Goal: Information Seeking & Learning: Learn about a topic

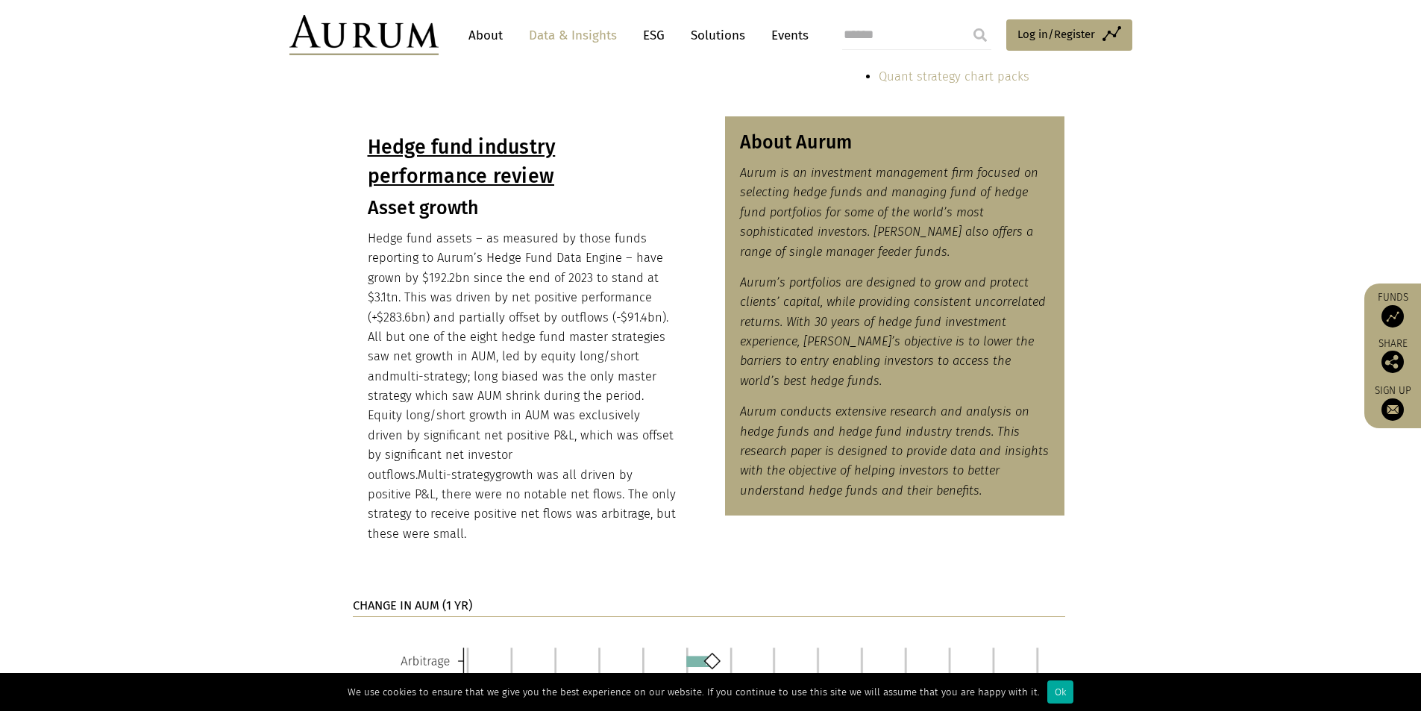
scroll to position [671, 0]
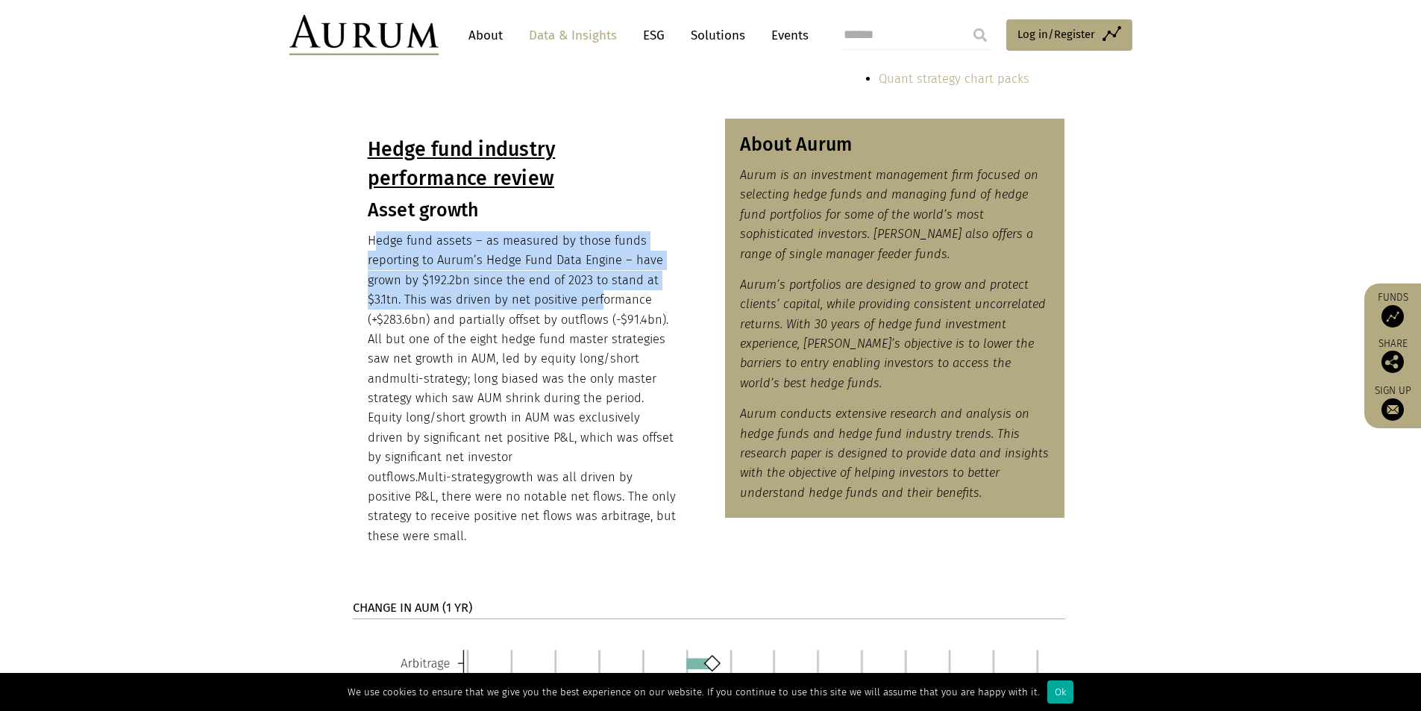
drag, startPoint x: 372, startPoint y: 243, endPoint x: 599, endPoint y: 290, distance: 231.6
click at [599, 291] on p "Hedge fund assets – as measured by those funds reporting to Aurum’s Hedge Fund …" at bounding box center [523, 388] width 310 height 315
click at [599, 290] on p "Hedge fund assets – as measured by those funds reporting to Aurum’s Hedge Fund …" at bounding box center [523, 388] width 310 height 315
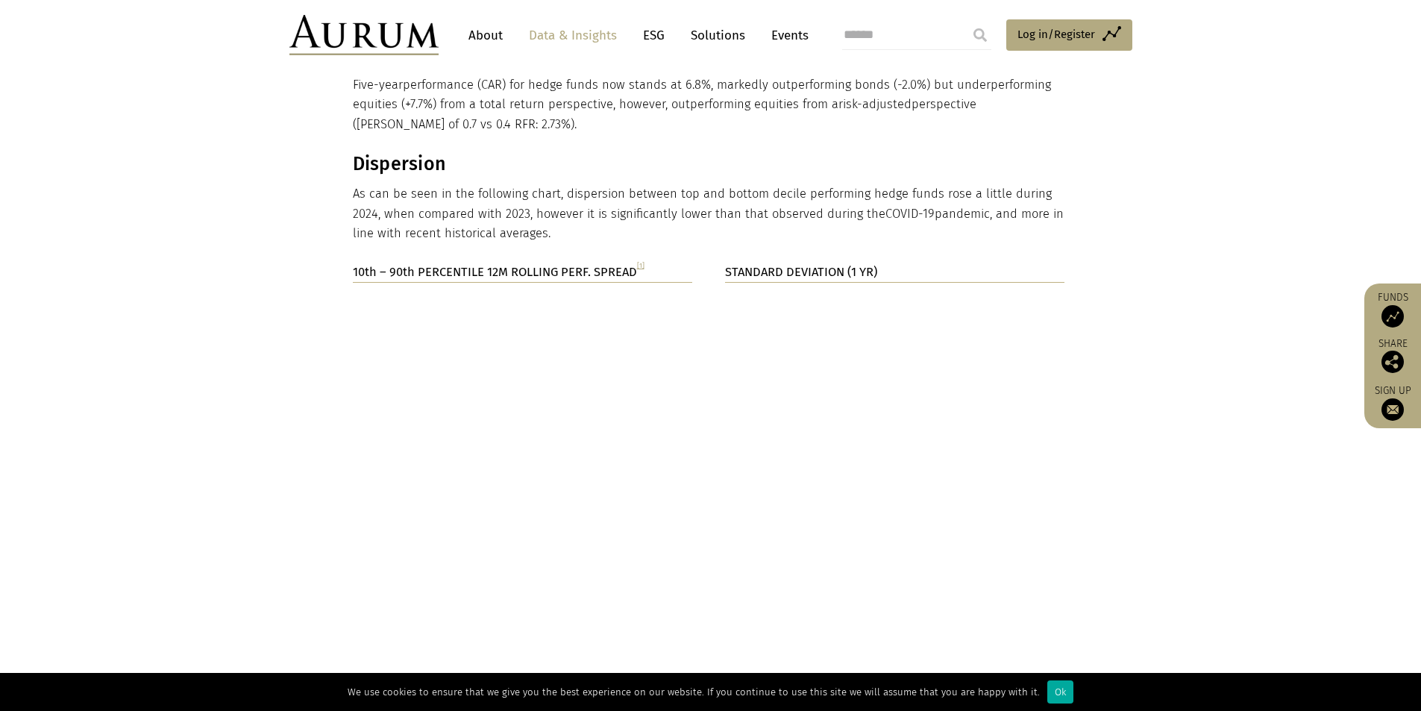
scroll to position [2462, 0]
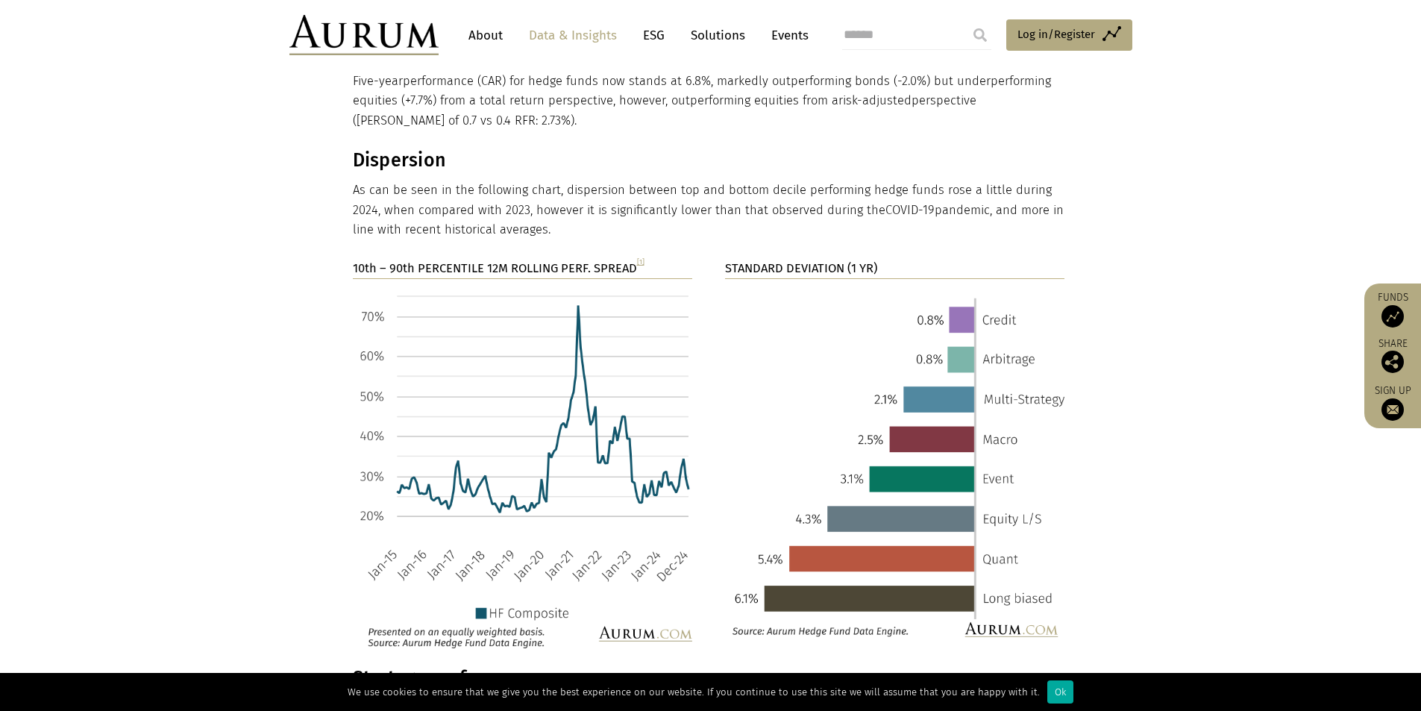
drag, startPoint x: 364, startPoint y: 134, endPoint x: 554, endPoint y: 169, distance: 192.6
click at [552, 181] on p "As can be seen in the following chart, dispersion between top and bottom decile…" at bounding box center [709, 210] width 712 height 59
click at [551, 181] on p "As can be seen in the following chart, dispersion between top and bottom decile…" at bounding box center [709, 210] width 712 height 59
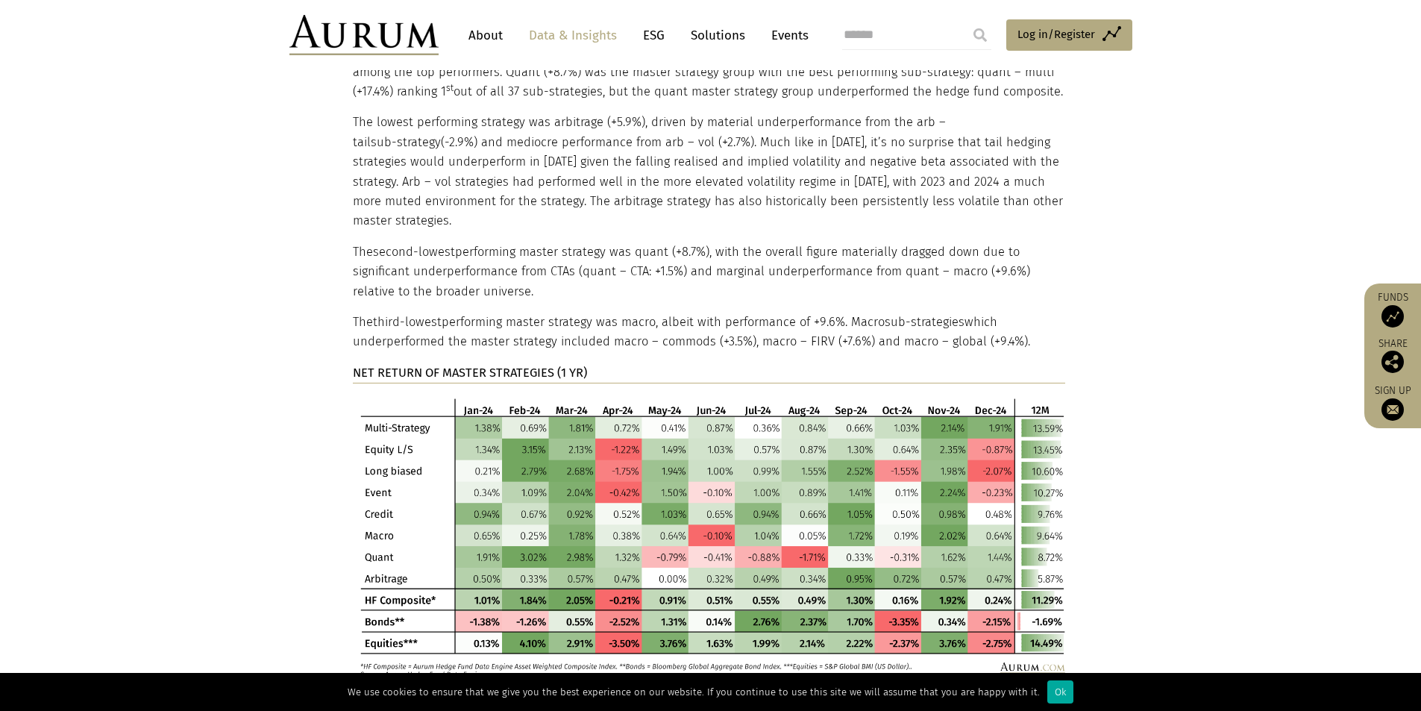
scroll to position [2984, 0]
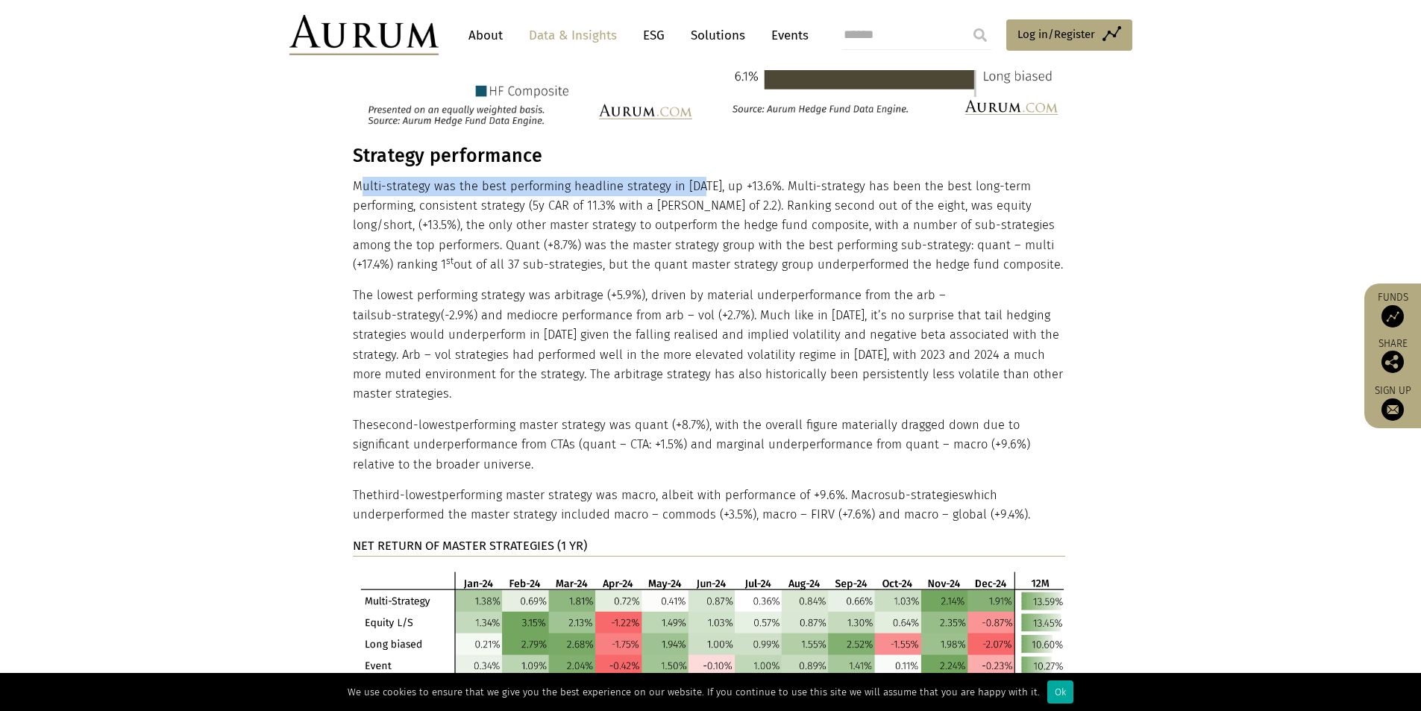
drag, startPoint x: 363, startPoint y: 122, endPoint x: 715, endPoint y: 121, distance: 351.4
click at [703, 177] on p "Multi-strategy was the best performing headline strategy in [DATE], up +13.6%. …" at bounding box center [709, 226] width 712 height 98
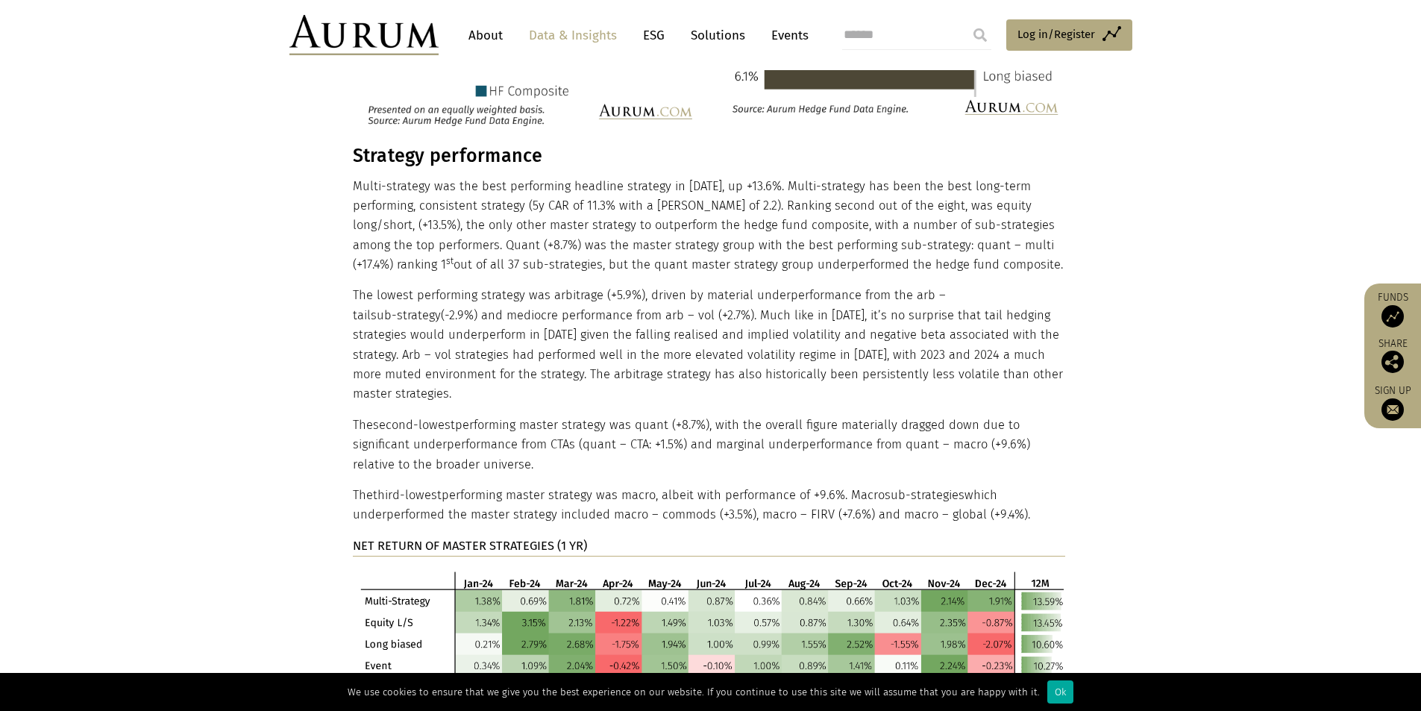
click at [715, 177] on p "Multi-strategy was the best performing headline strategy in 2024, up +13.6%. Mu…" at bounding box center [709, 226] width 712 height 98
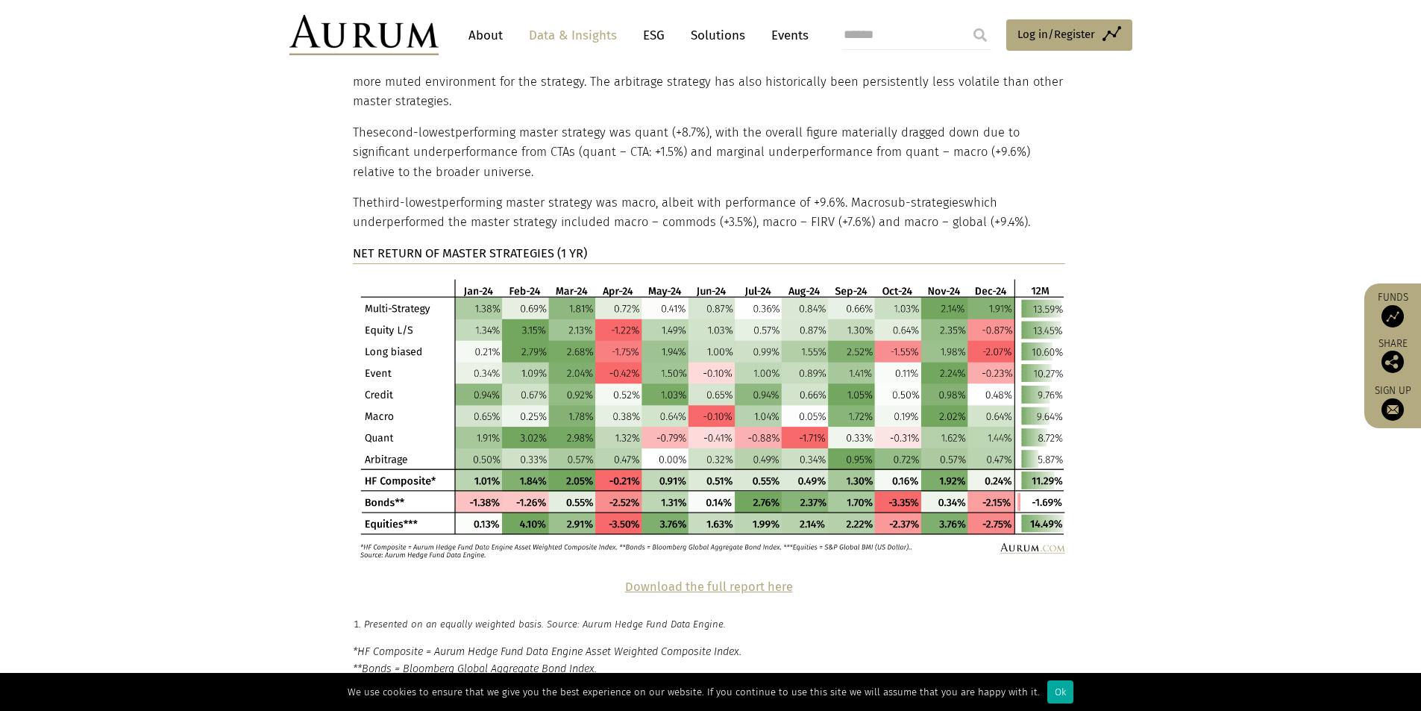
scroll to position [3282, 0]
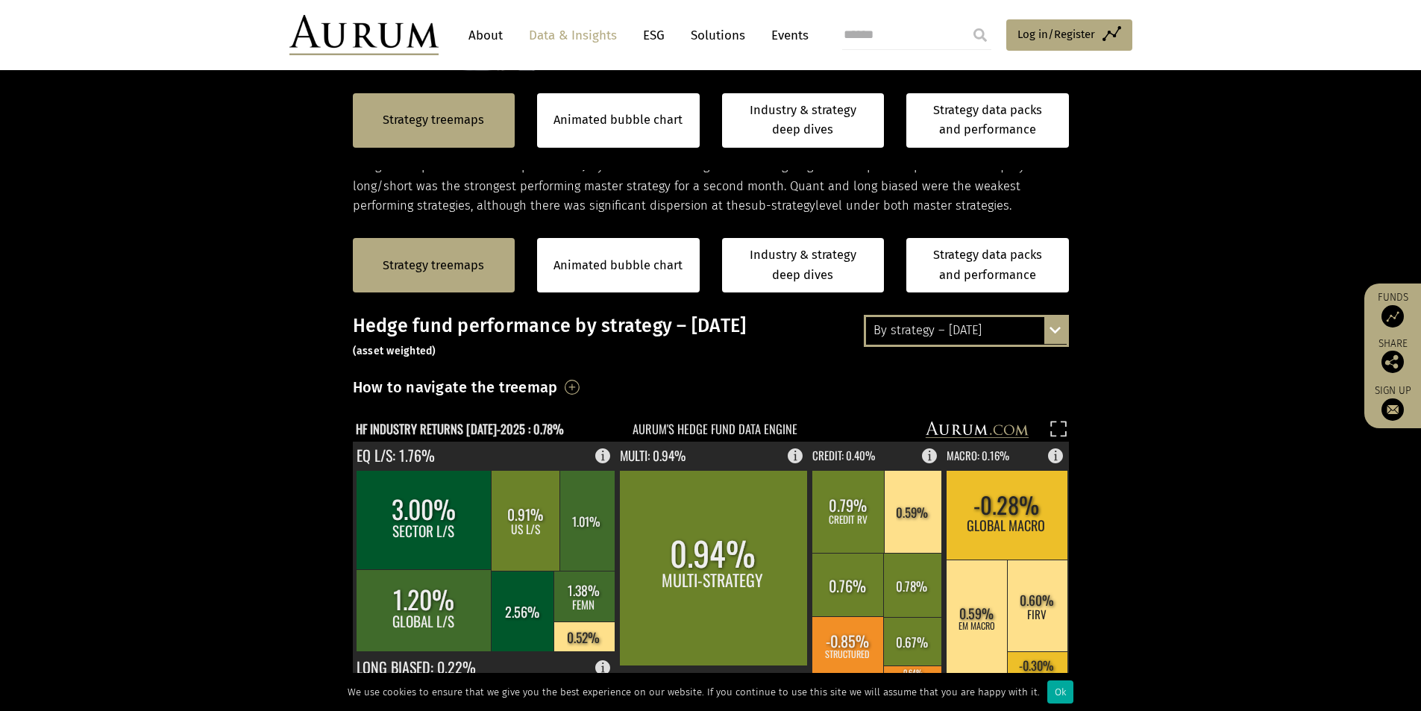
scroll to position [122, 0]
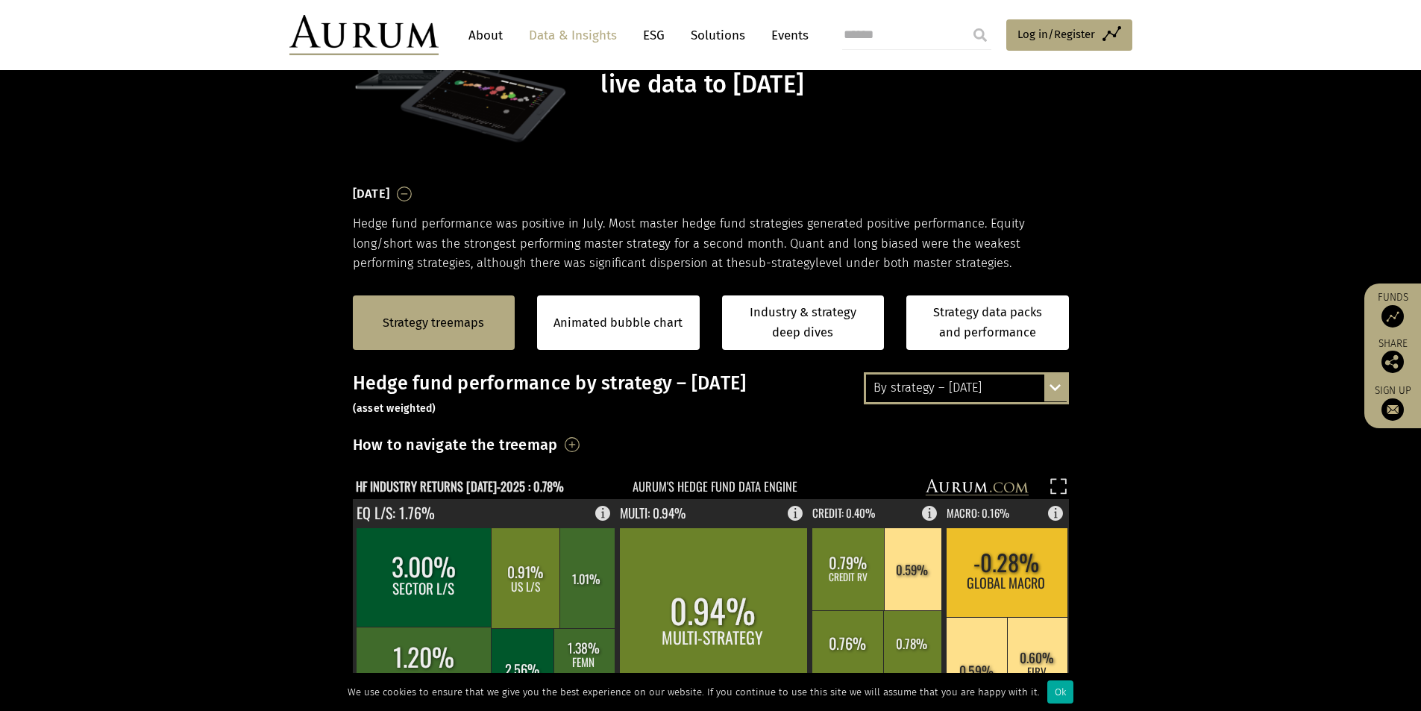
click at [1052, 396] on div "By strategy – July 2025 By strategy – July 2025 By strategy – year to date 2016…" at bounding box center [966, 387] width 205 height 31
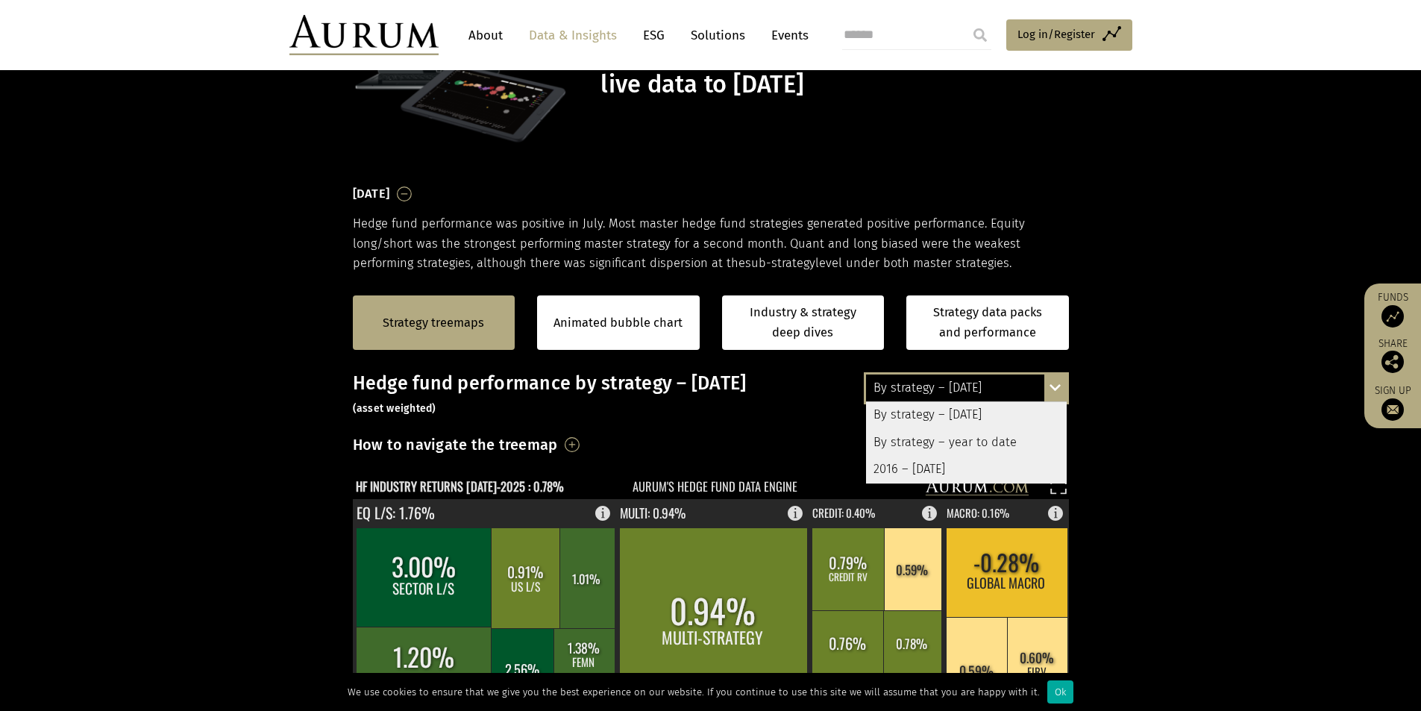
click at [956, 470] on div "2016 – [DATE]" at bounding box center [966, 469] width 201 height 27
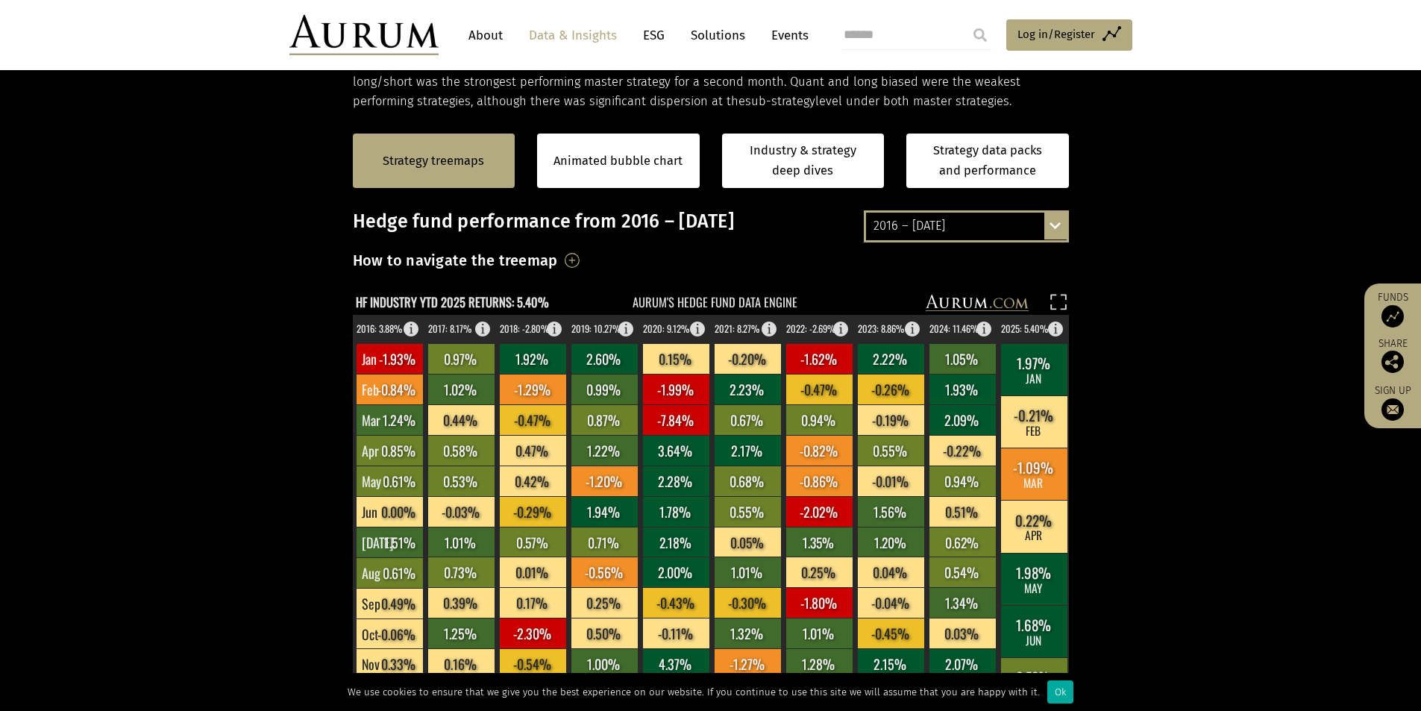
scroll to position [271, 0]
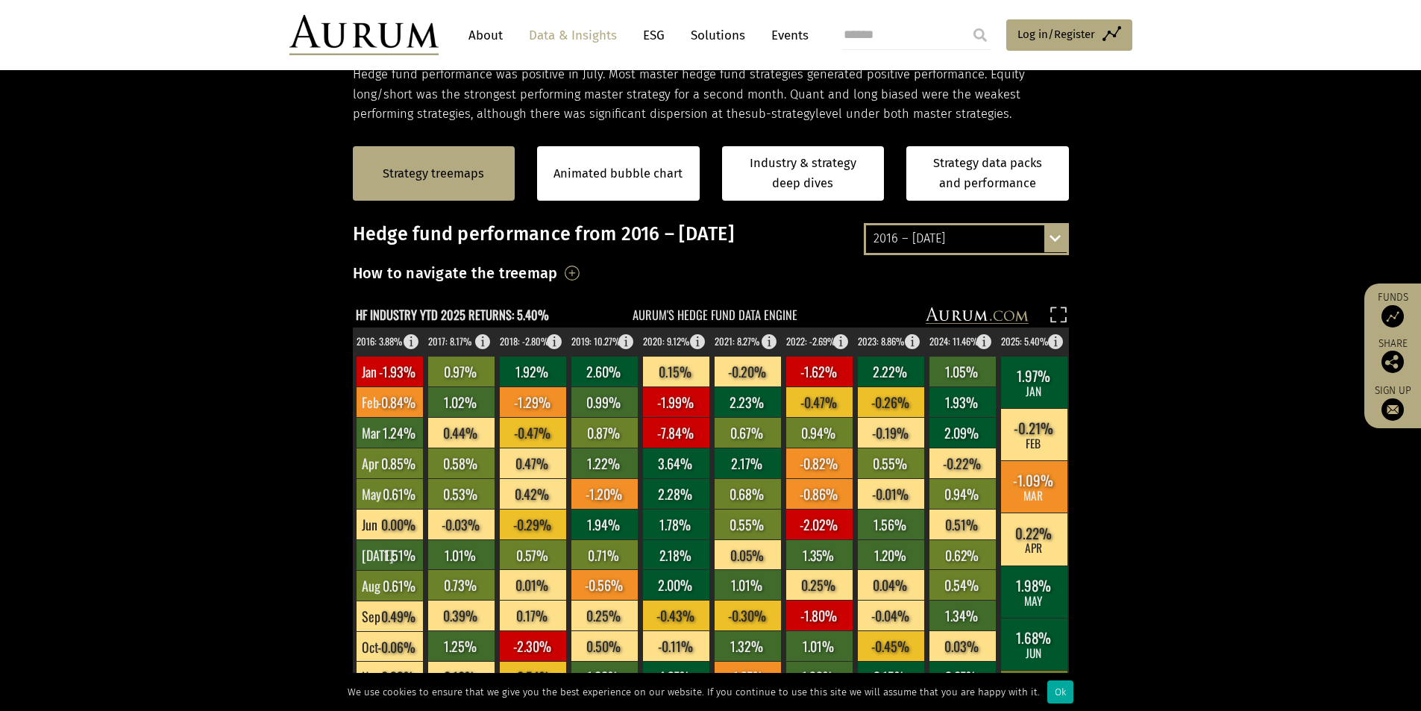
click at [978, 241] on div "2016 – [DATE]" at bounding box center [966, 238] width 201 height 27
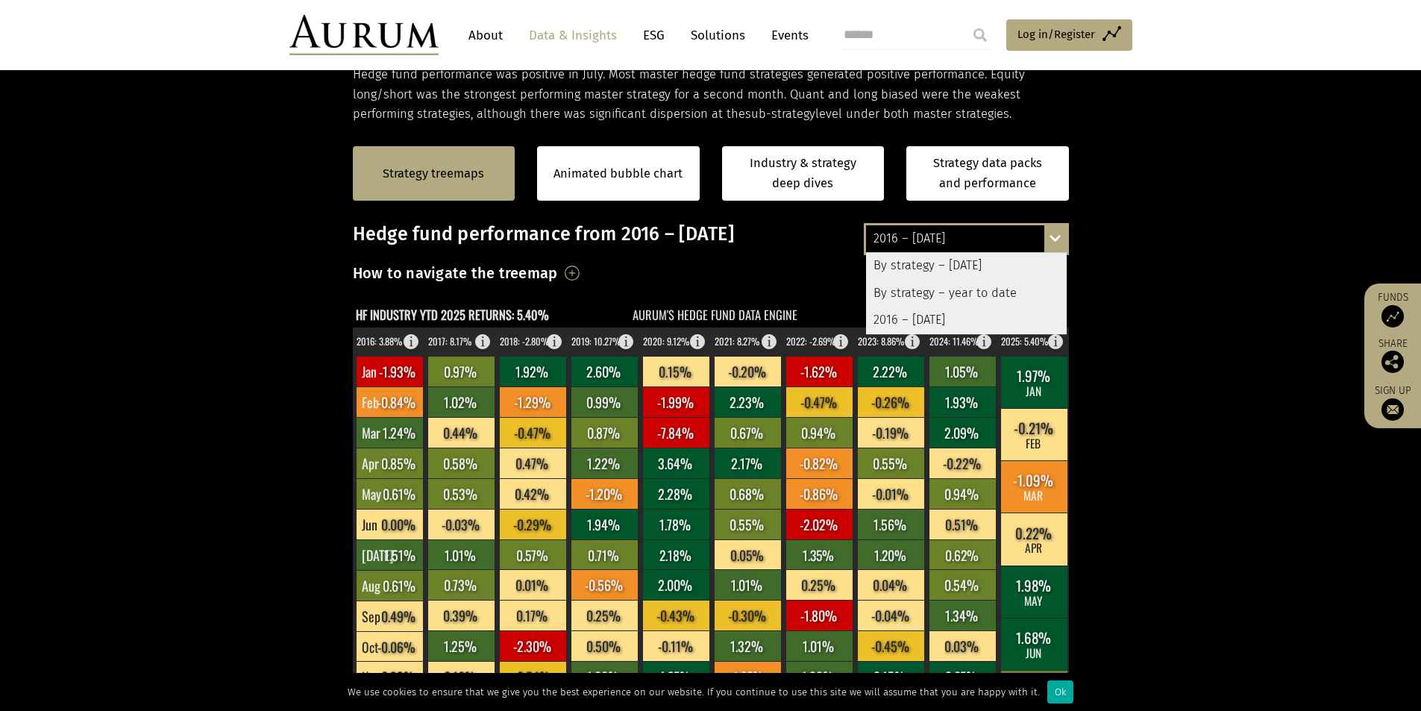
click at [978, 241] on div "2016 – [DATE]" at bounding box center [966, 238] width 201 height 27
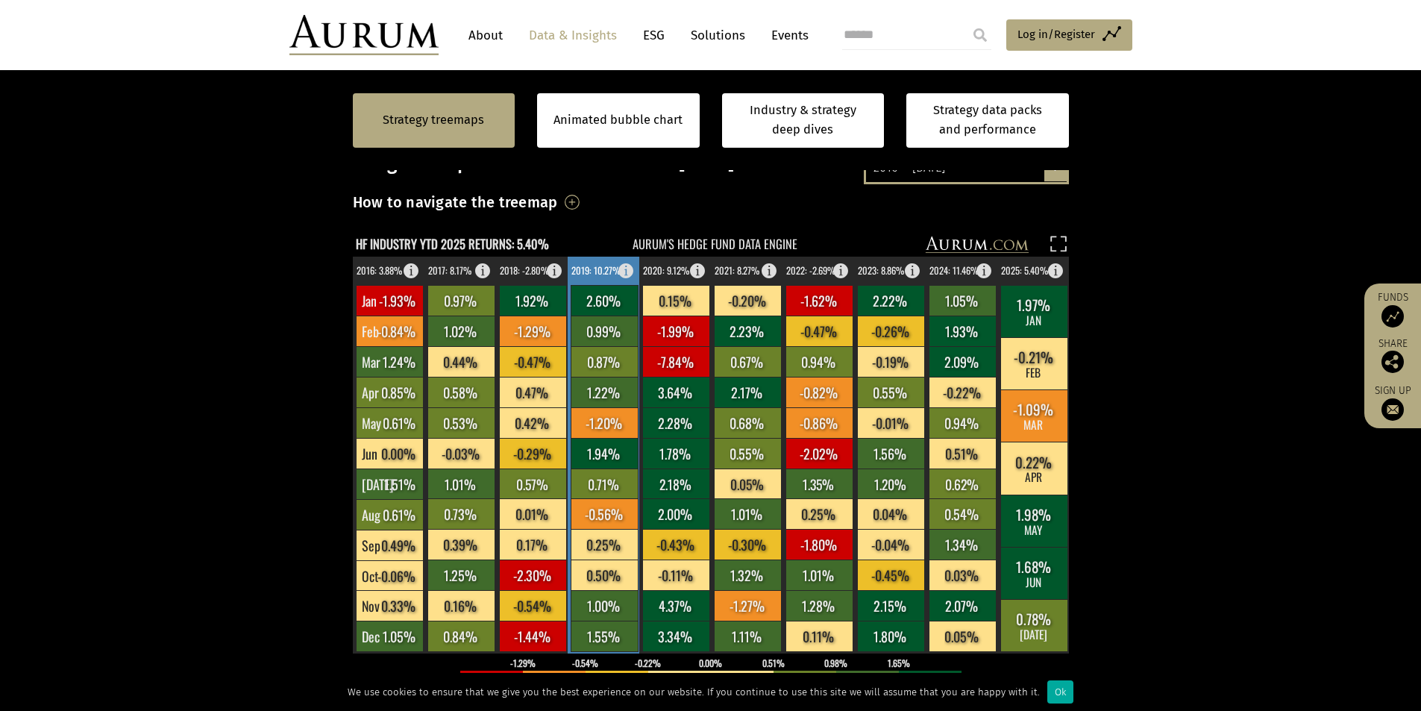
scroll to position [345, 0]
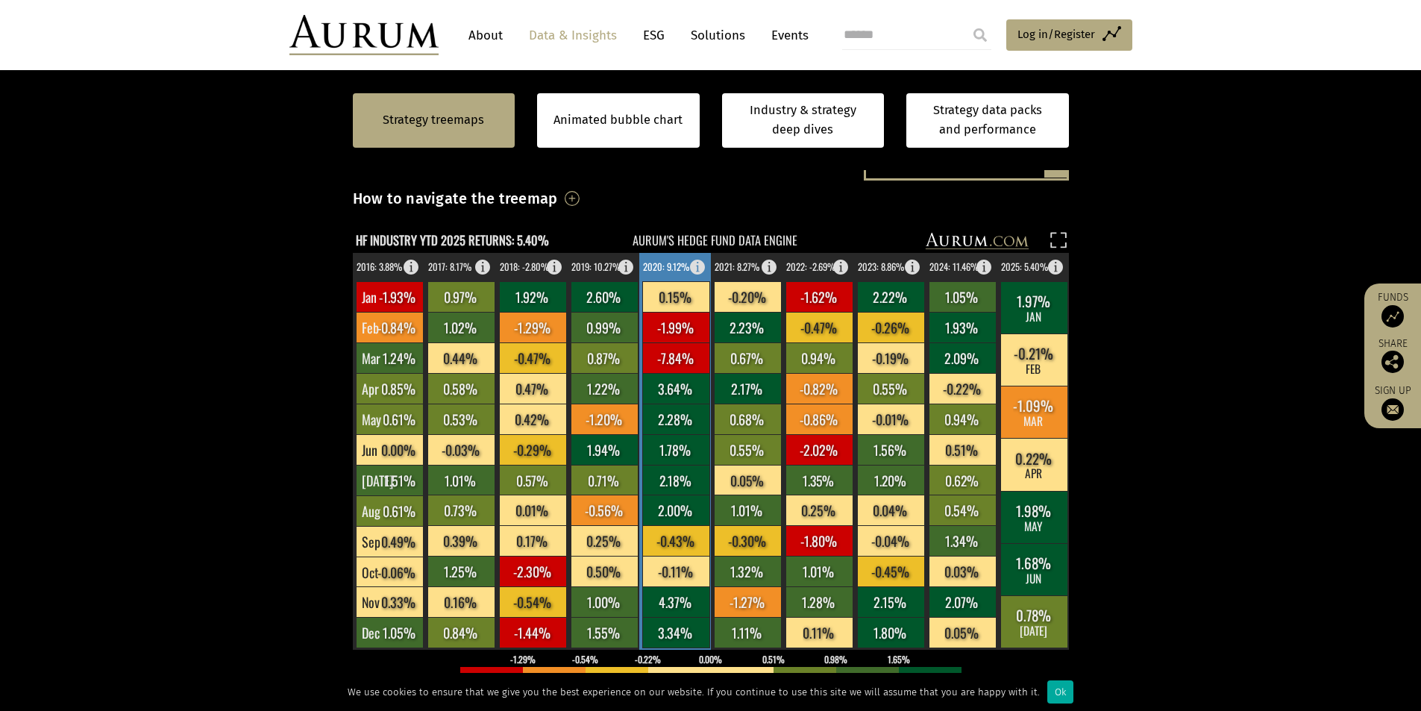
click at [660, 501] on rect at bounding box center [675, 510] width 67 height 31
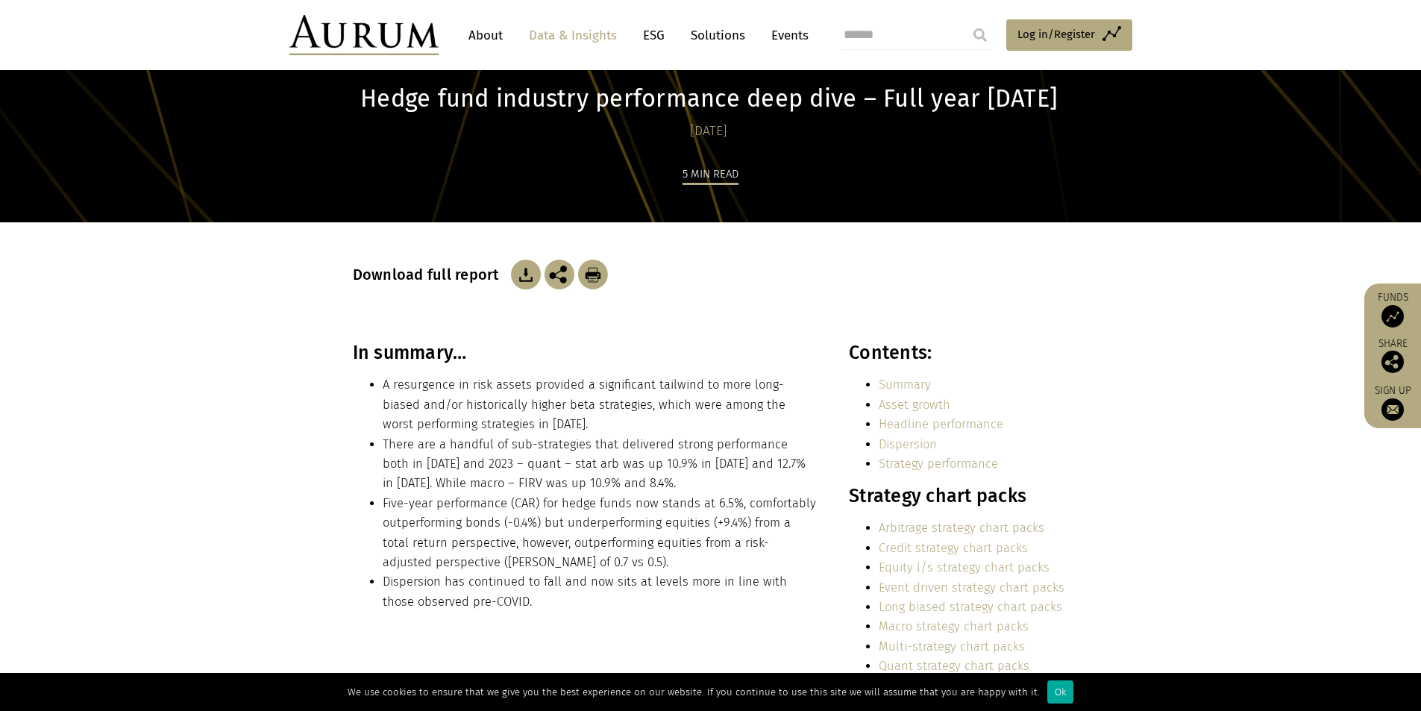
scroll to position [373, 0]
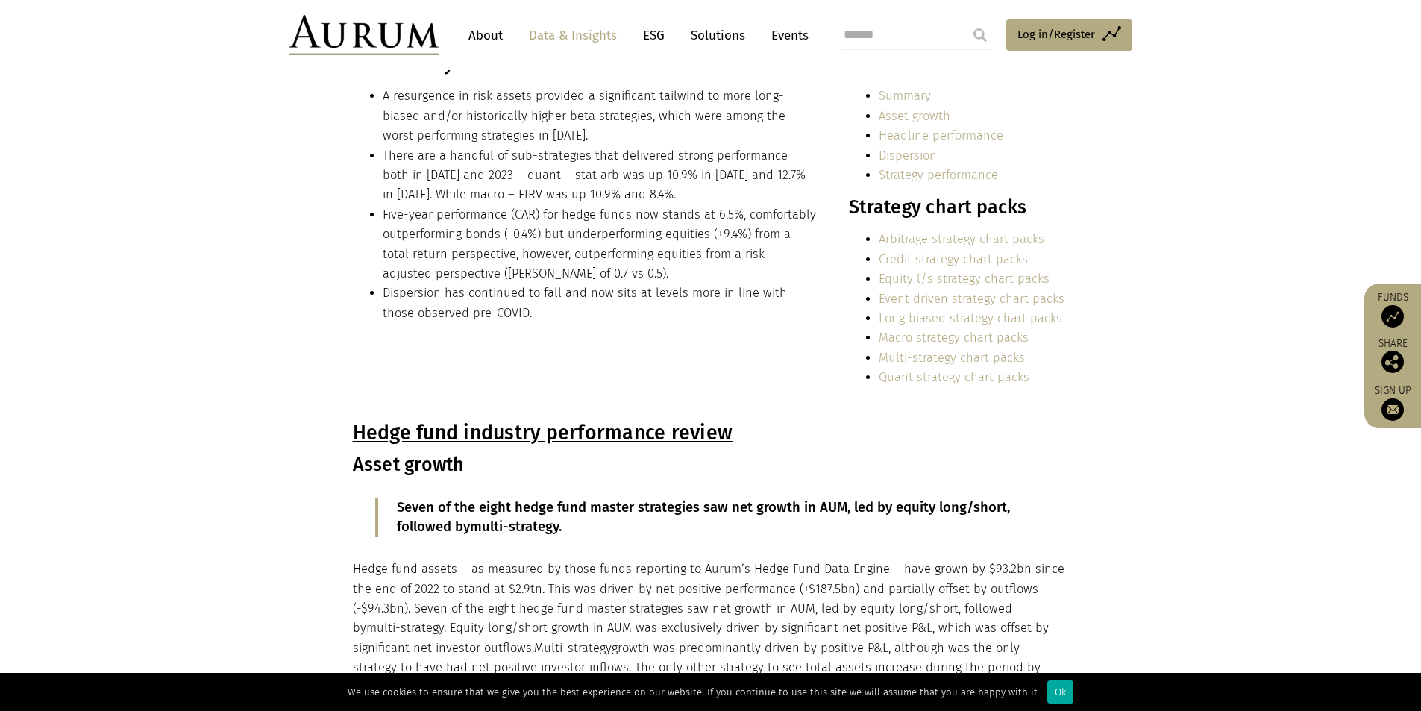
drag, startPoint x: 270, startPoint y: 302, endPoint x: 281, endPoint y: 300, distance: 11.4
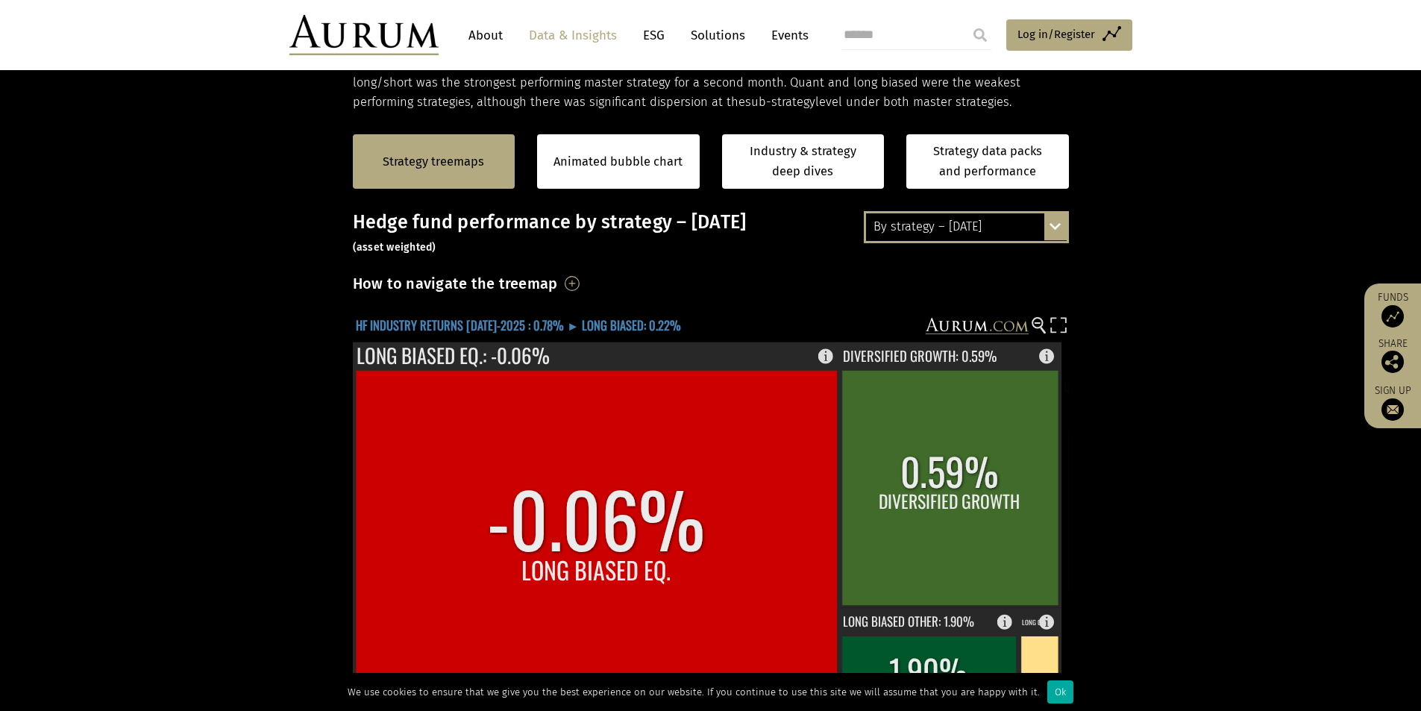
scroll to position [271, 0]
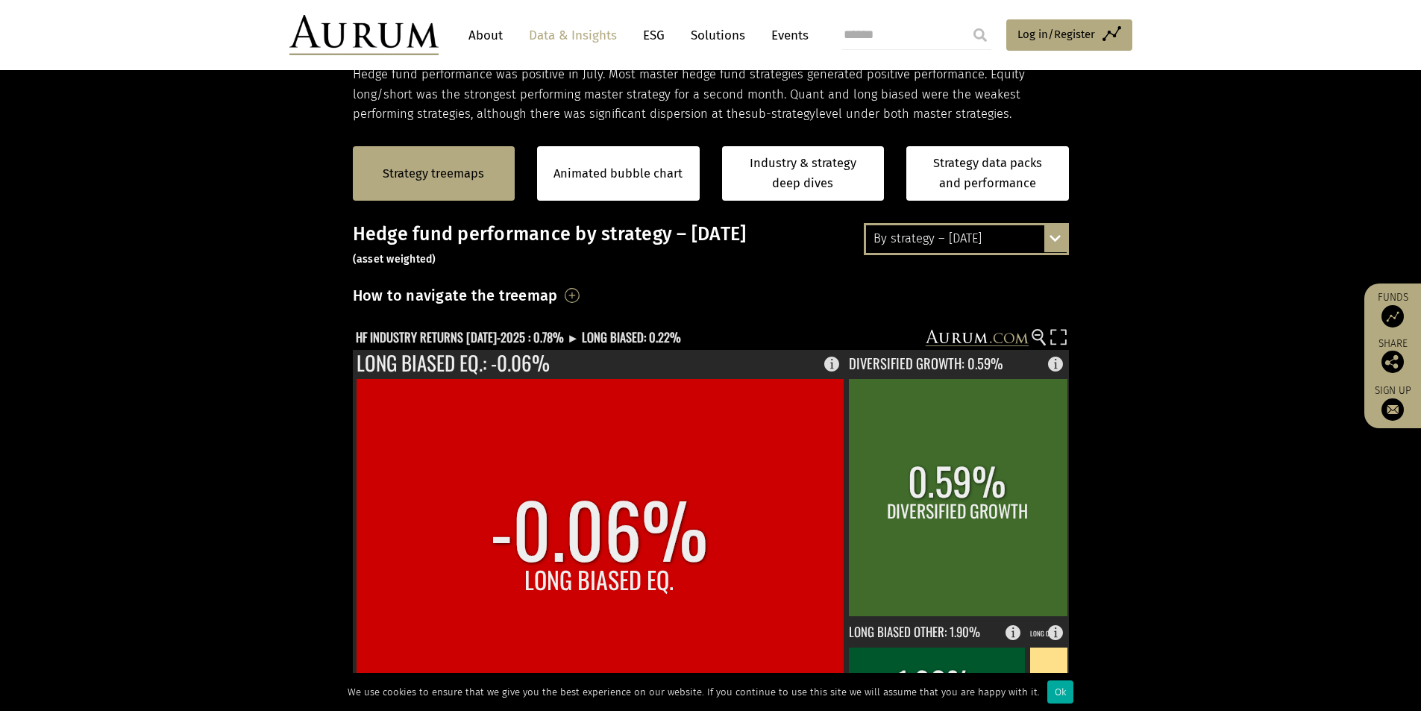
click at [953, 226] on div "By strategy – [DATE]" at bounding box center [966, 238] width 201 height 27
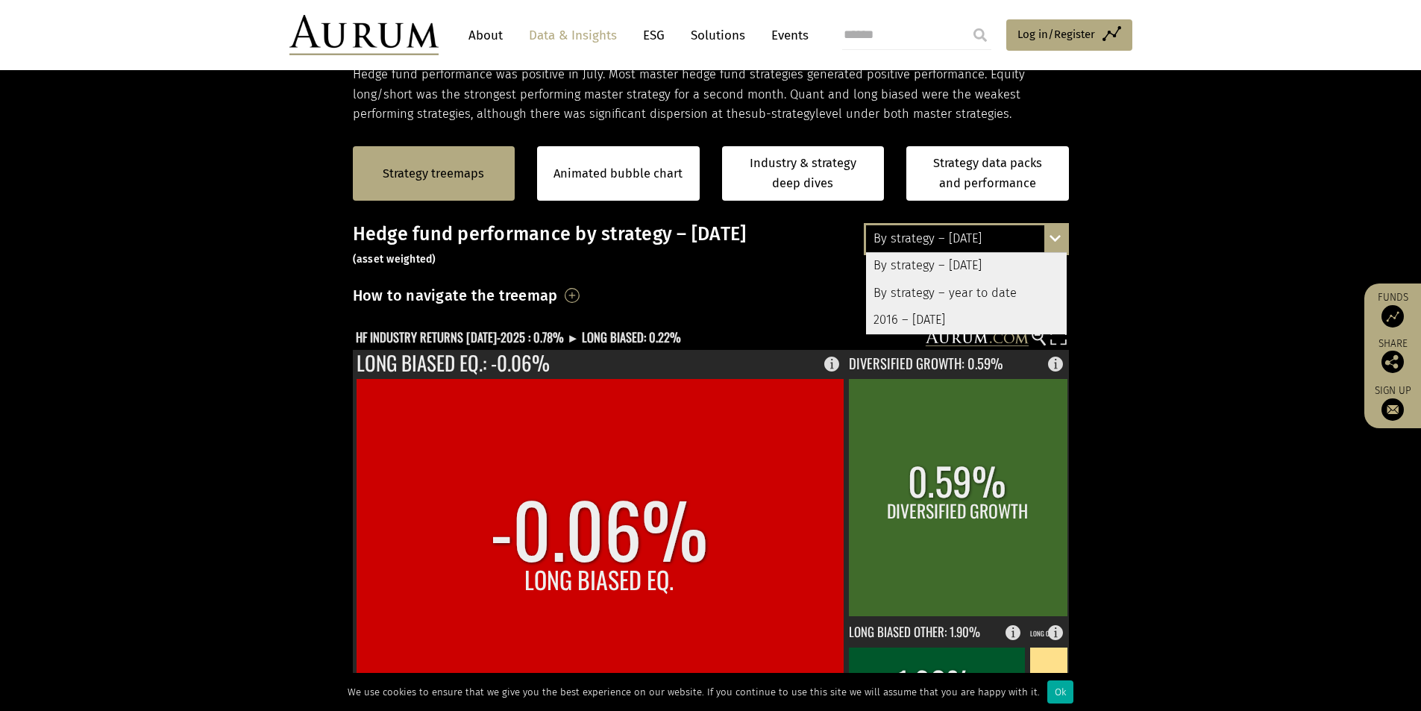
click at [945, 294] on div "By strategy – year to date" at bounding box center [966, 293] width 201 height 27
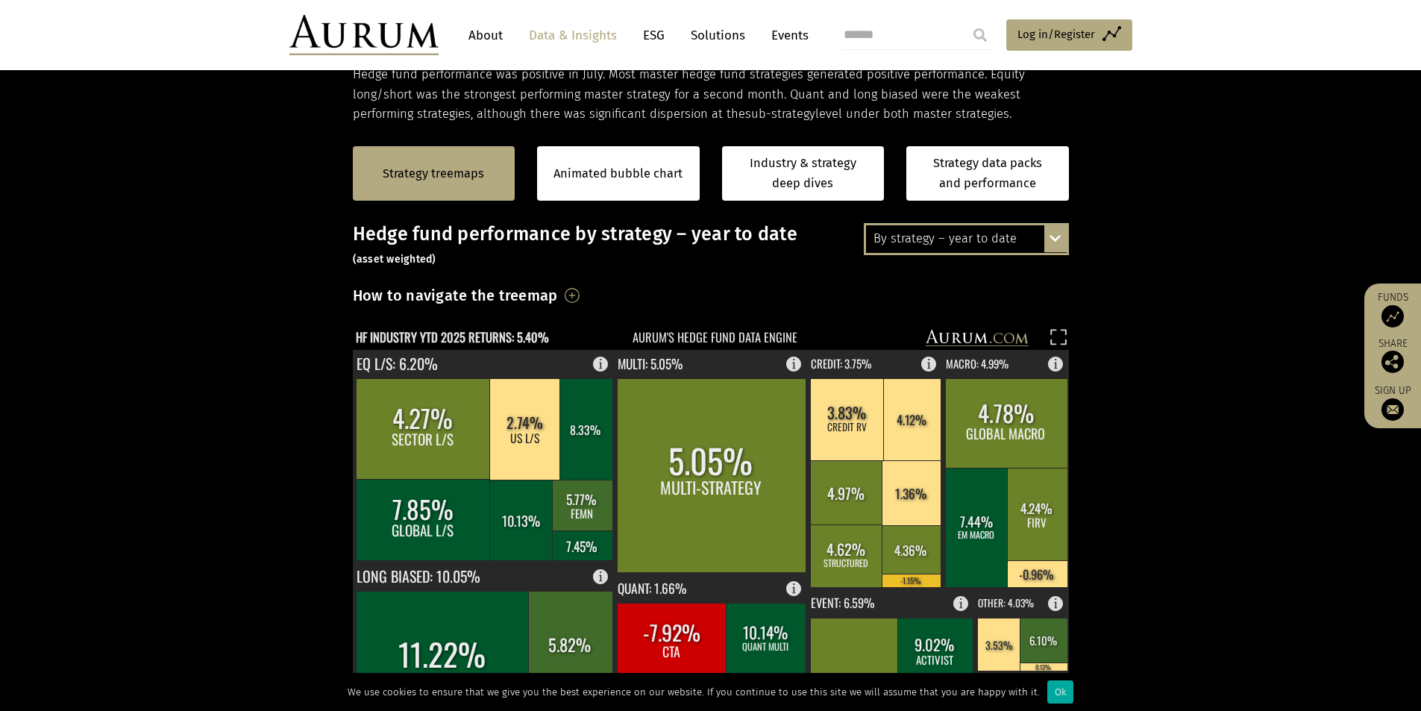
click at [944, 229] on div "By strategy – year to date" at bounding box center [966, 238] width 201 height 27
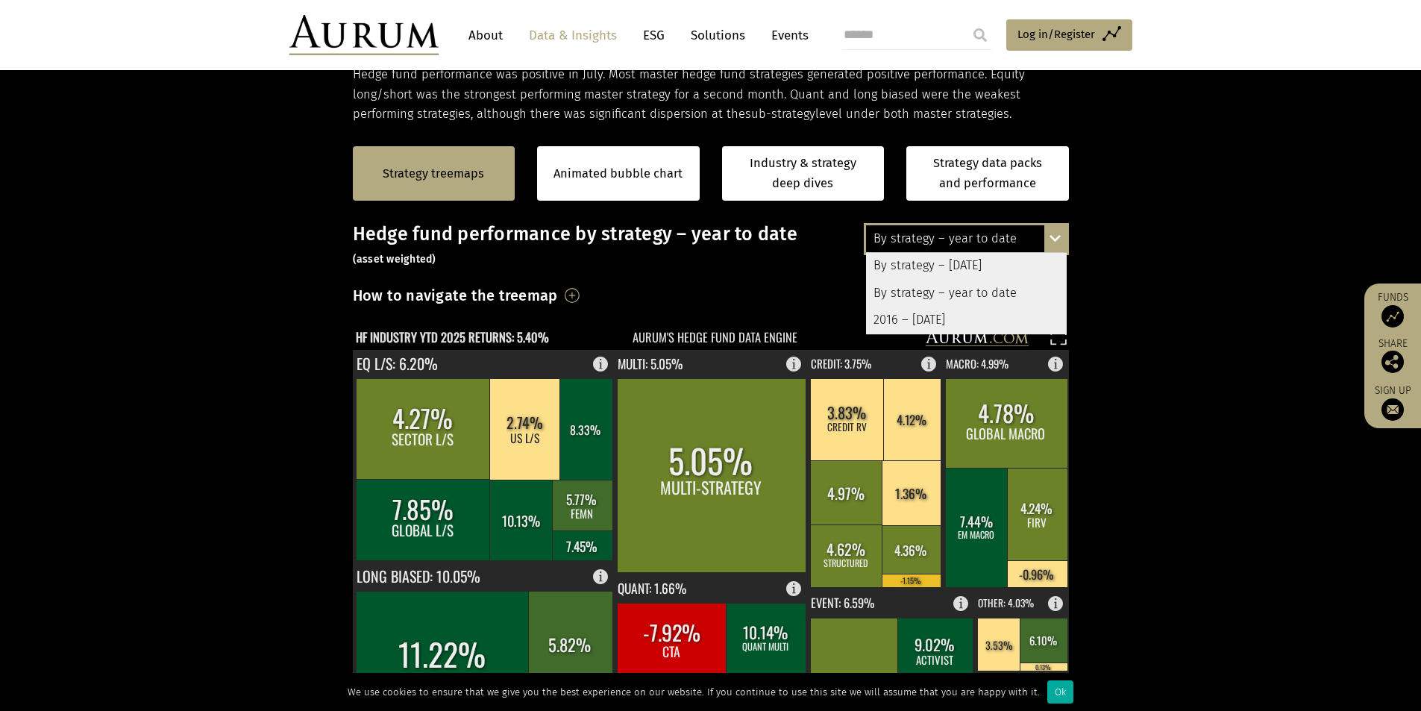
click at [940, 290] on div "By strategy – year to date" at bounding box center [966, 293] width 201 height 27
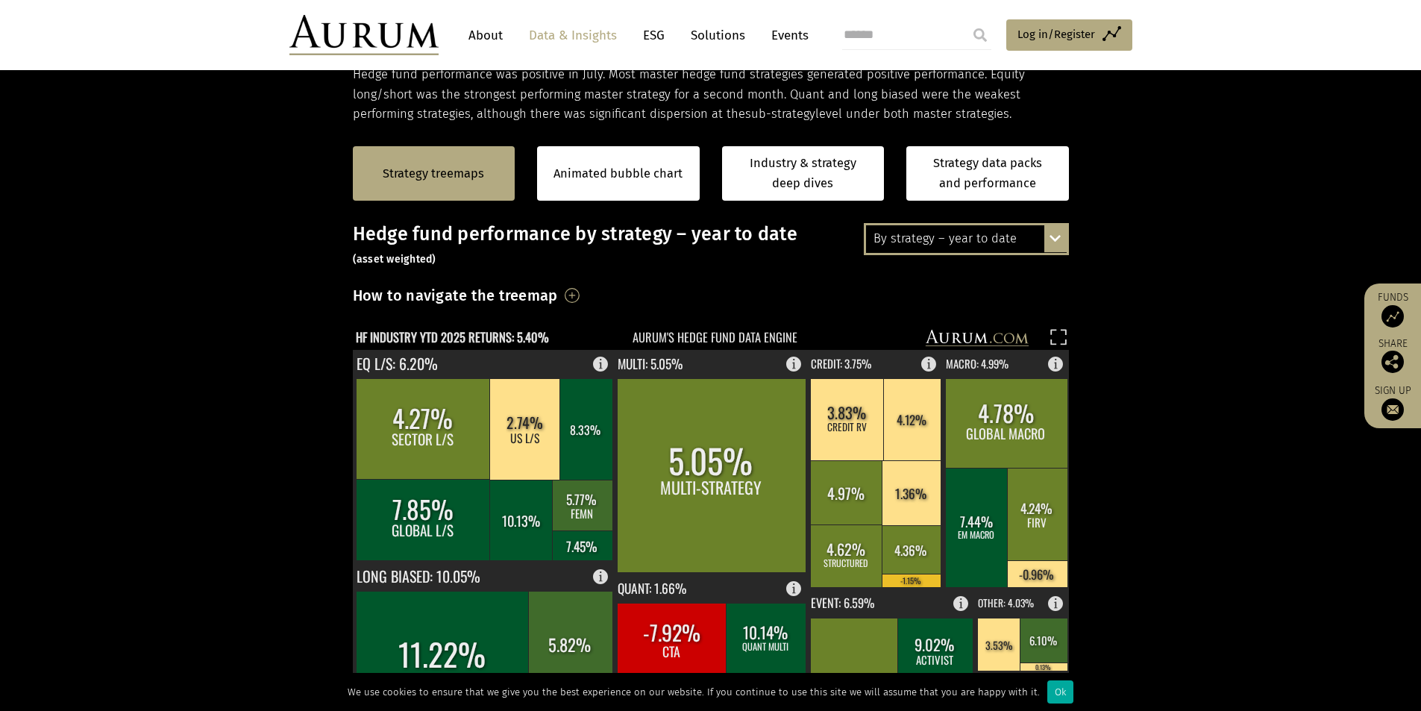
click at [925, 236] on div "By strategy – year to date" at bounding box center [966, 238] width 201 height 27
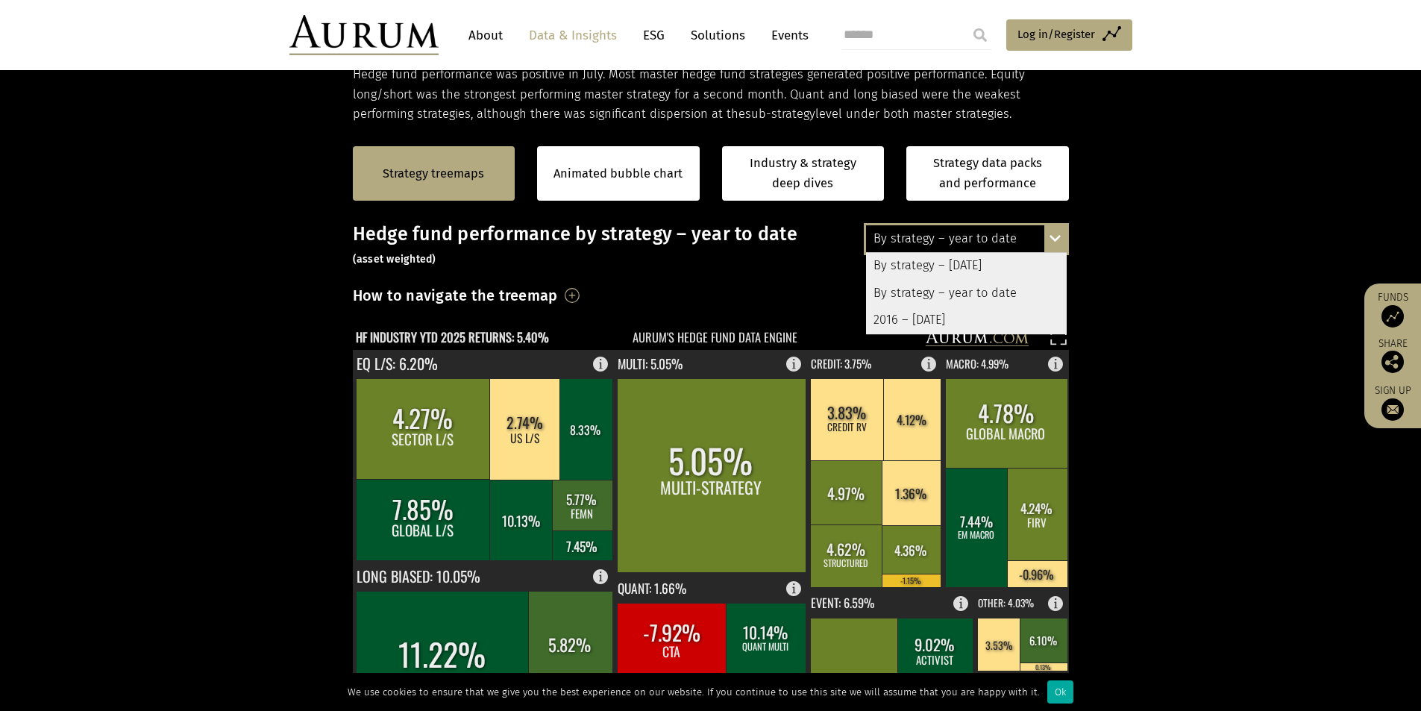
click at [932, 316] on div "2016 – [DATE]" at bounding box center [966, 320] width 201 height 27
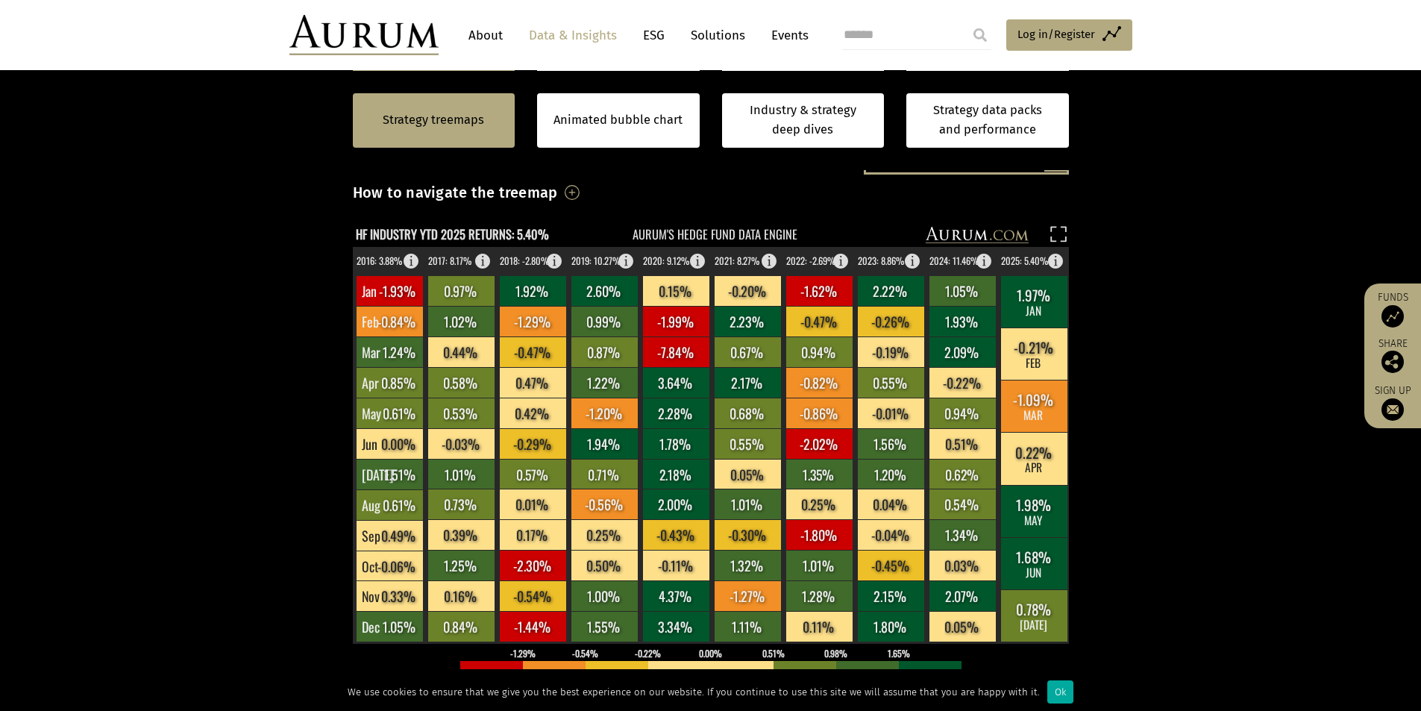
scroll to position [345, 0]
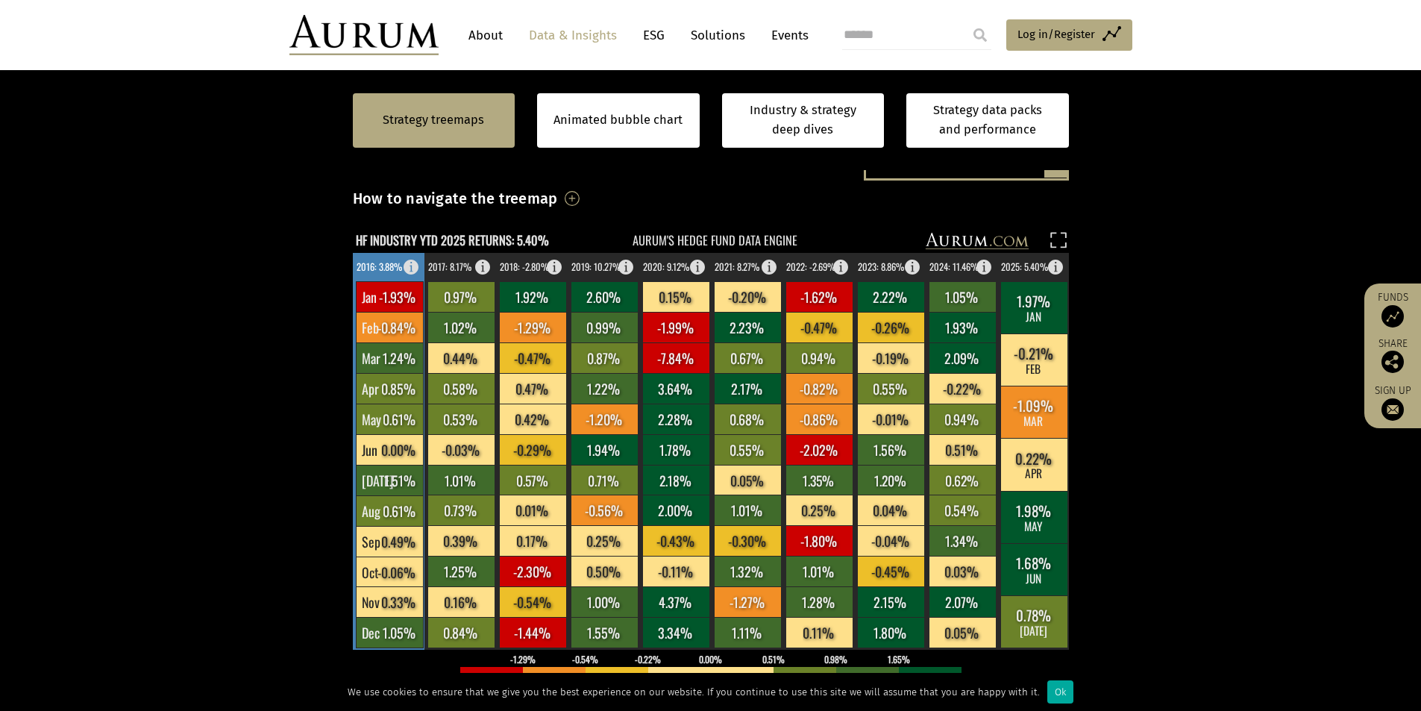
click at [384, 331] on rect at bounding box center [389, 327] width 67 height 31
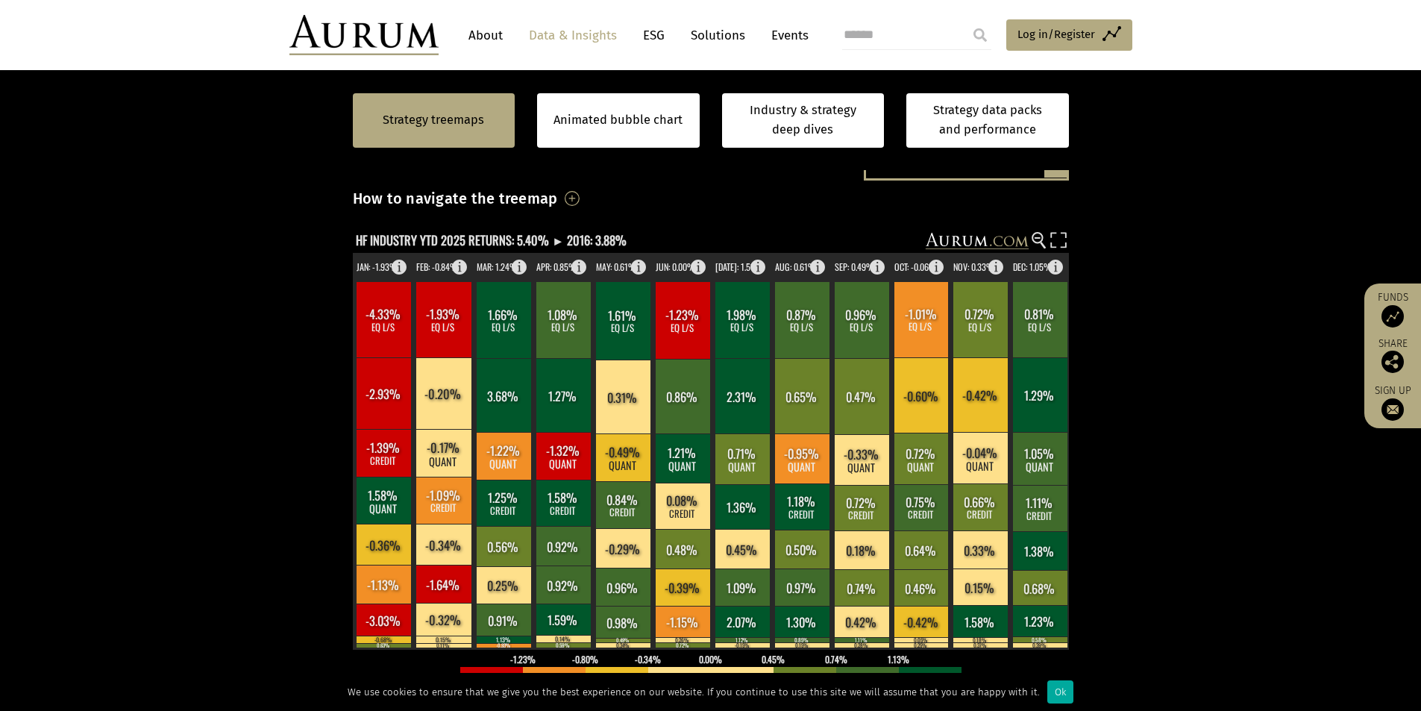
click at [1150, 480] on section "Strategy treemaps Animated bubble chart Industry & strategy deep dives Strategy…" at bounding box center [710, 515] width 1421 height 932
click at [279, 399] on section "Strategy treemaps Animated bubble chart Industry & strategy deep dives Strategy…" at bounding box center [710, 515] width 1421 height 932
click at [1038, 242] on circle at bounding box center [1037, 238] width 10 height 10
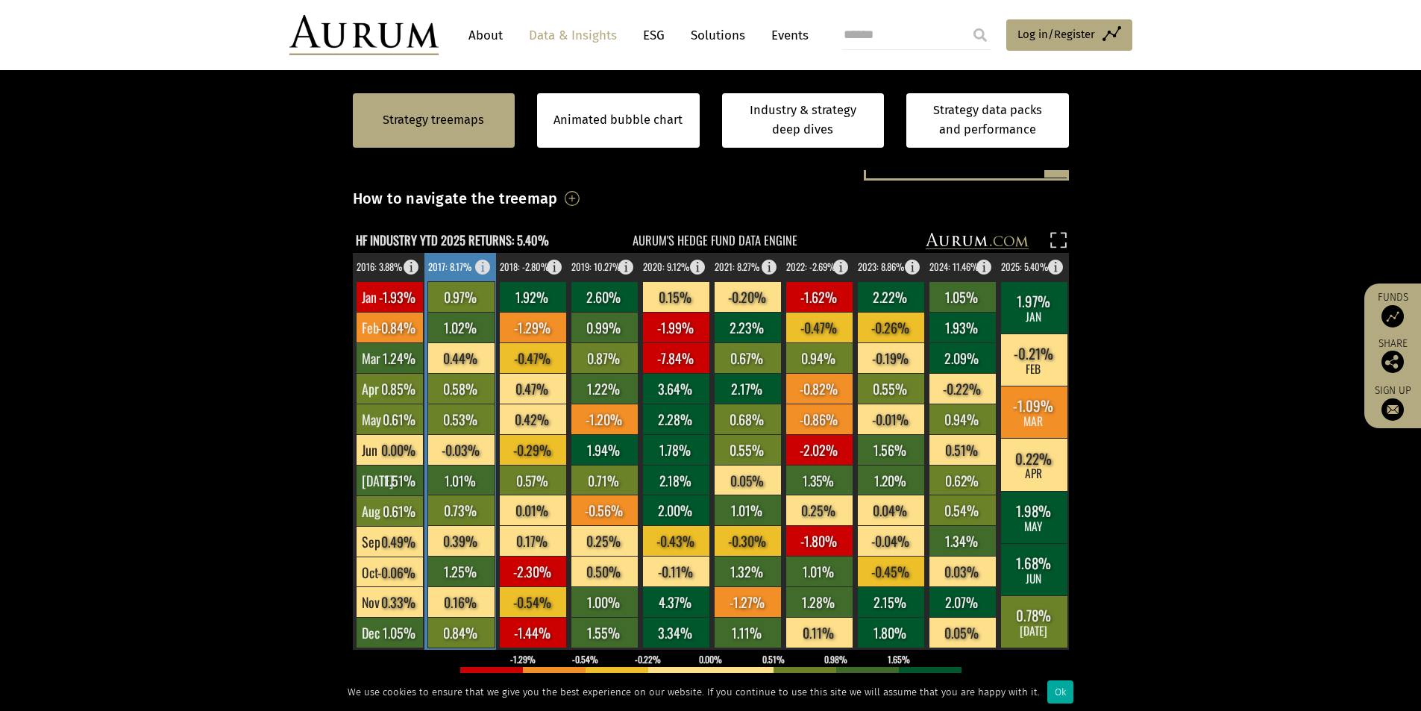
click at [460, 291] on rect at bounding box center [460, 296] width 67 height 31
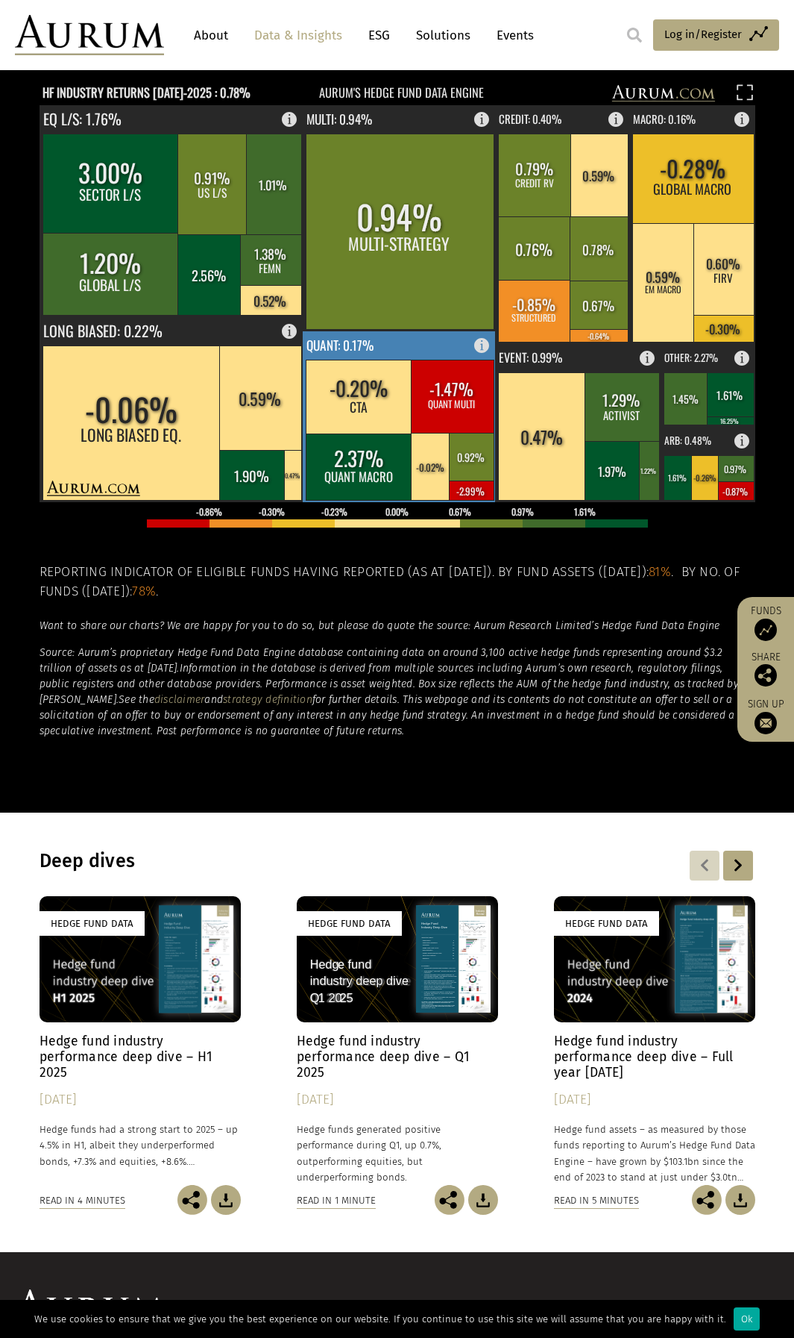
scroll to position [180, 0]
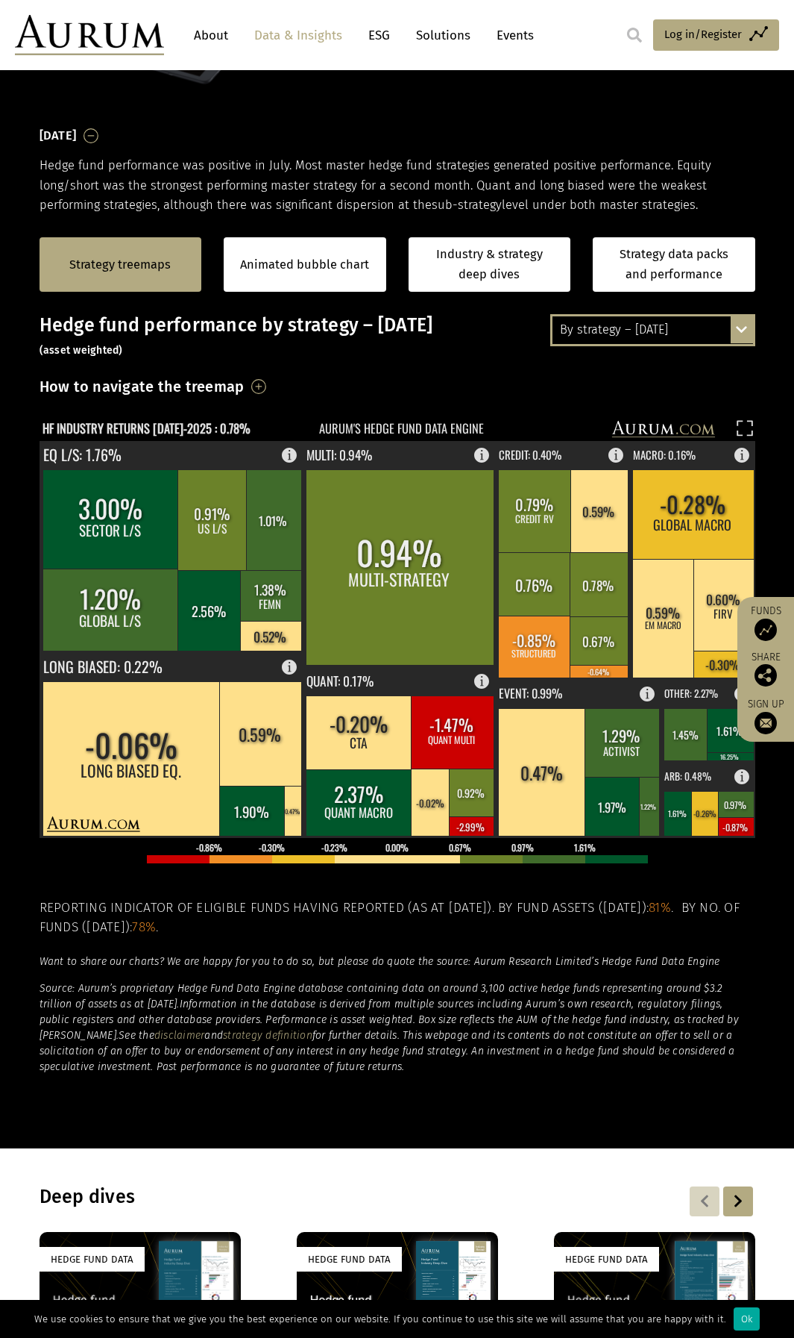
click at [680, 330] on div "By strategy – [DATE]" at bounding box center [653, 329] width 201 height 27
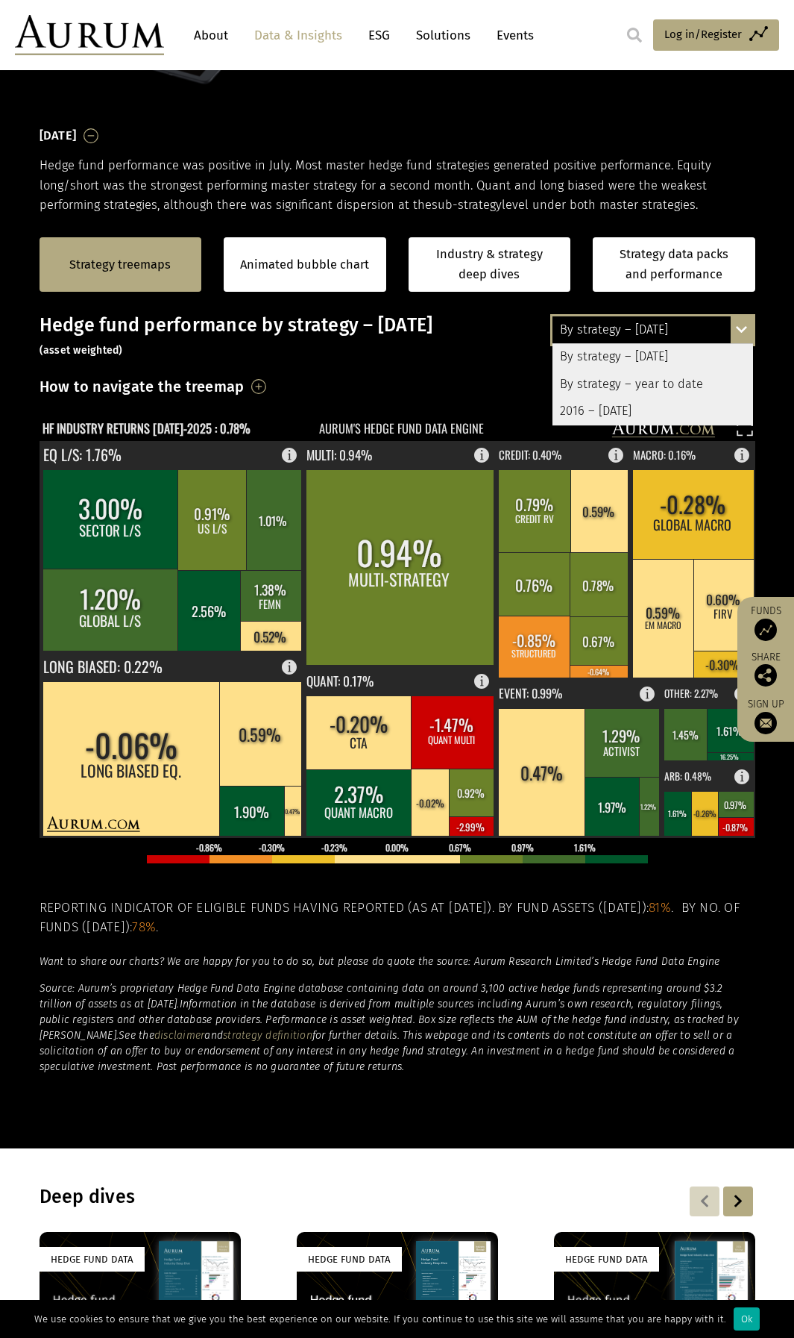
click at [372, 383] on div "How to navigate the treemap Hovering over one of the coloured boxes in the char…" at bounding box center [398, 391] width 716 height 35
click at [290, 271] on link "Animated bubble chart" at bounding box center [304, 264] width 129 height 19
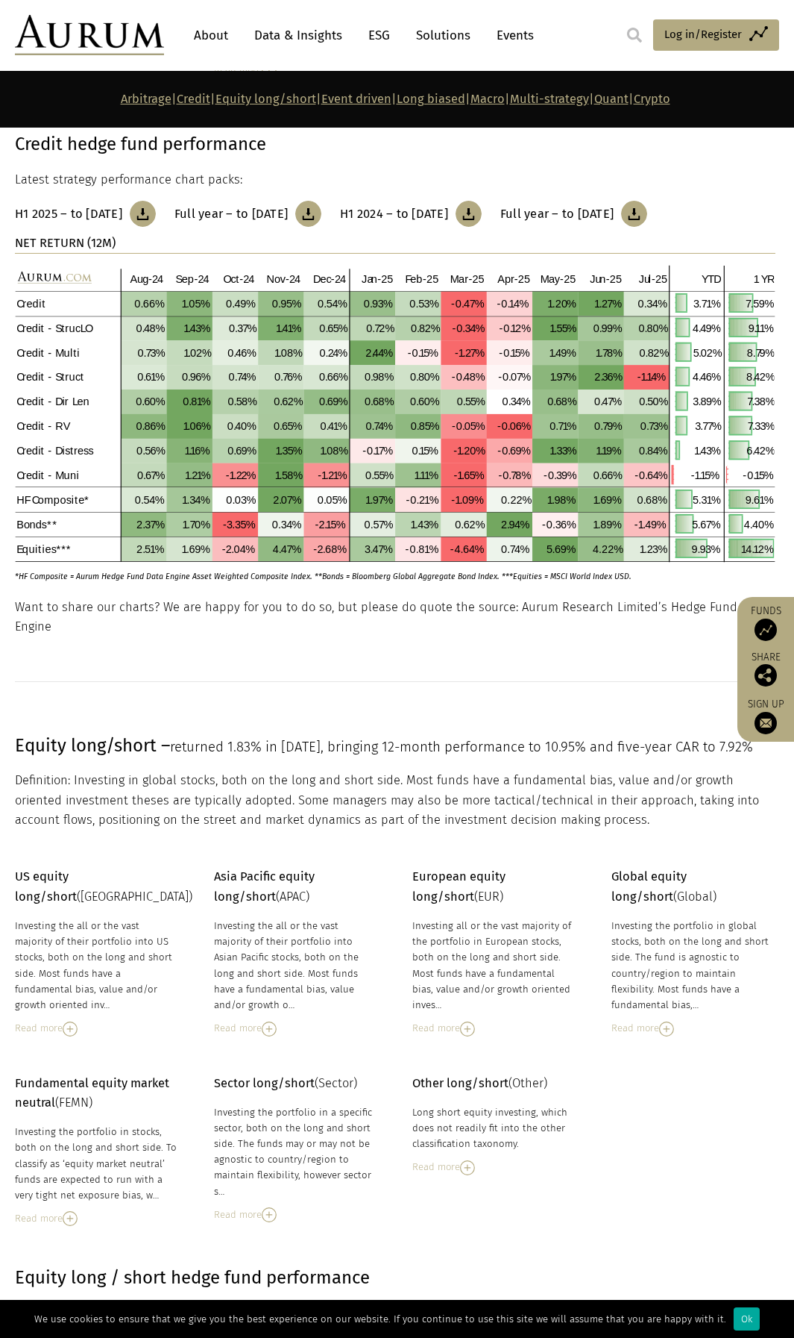
scroll to position [1641, 0]
